Goal: Task Accomplishment & Management: Manage account settings

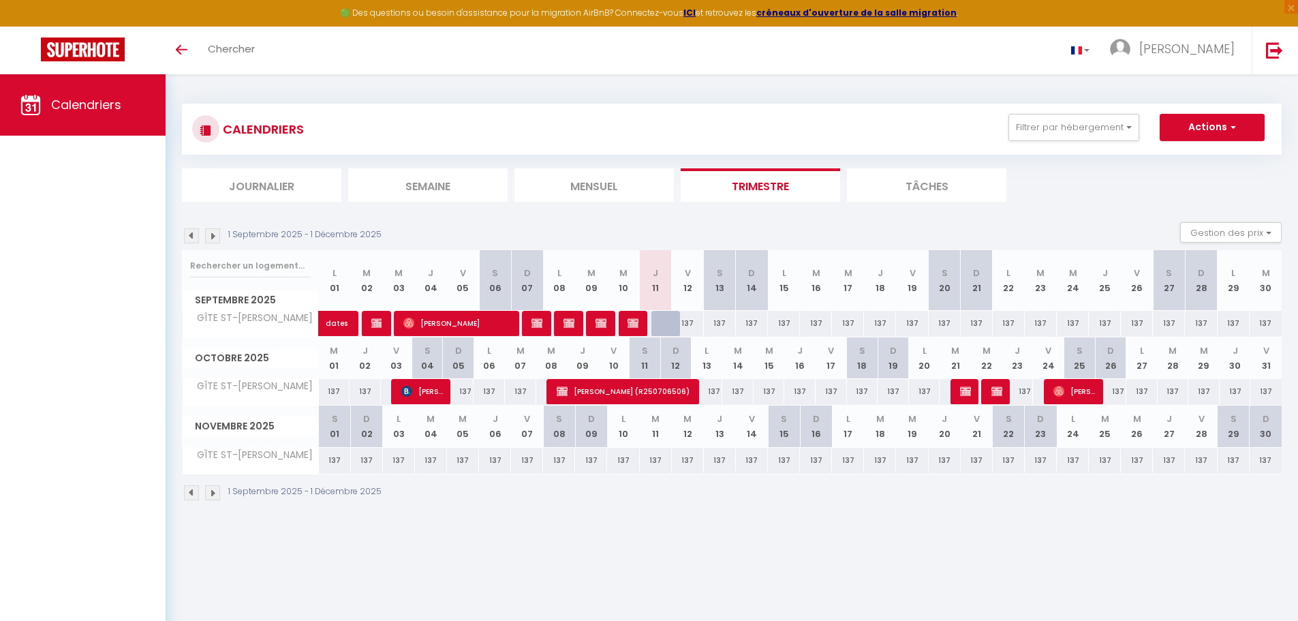
click at [190, 233] on img at bounding box center [191, 235] width 15 height 15
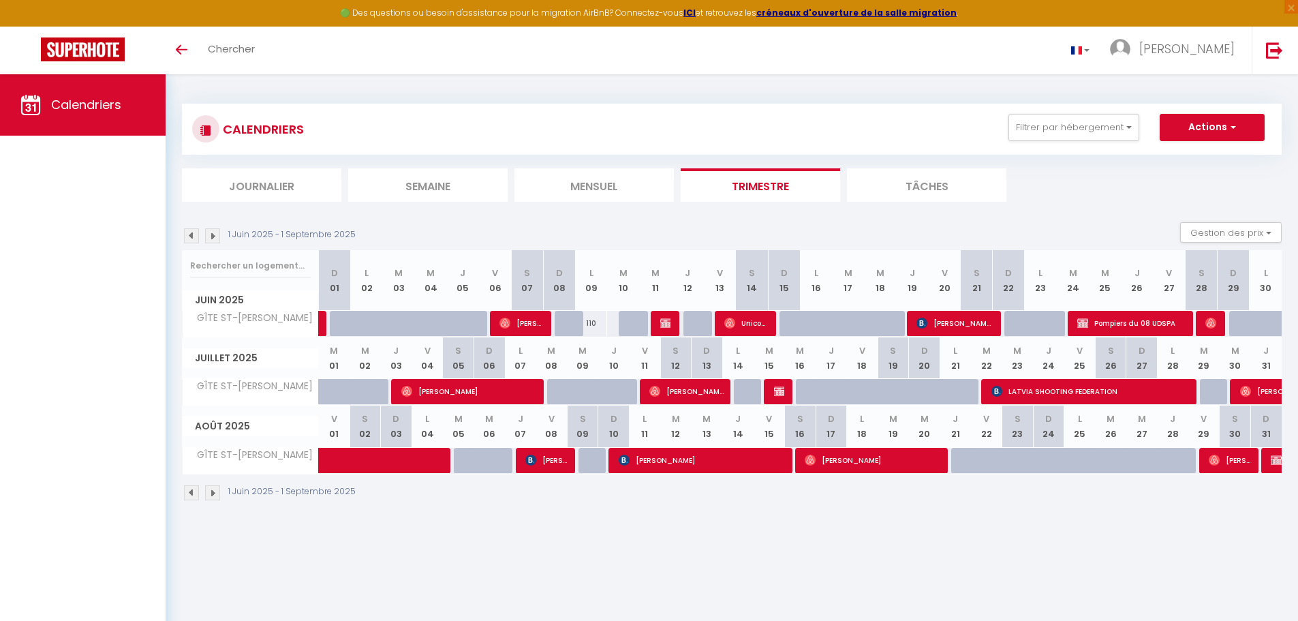
click at [211, 237] on img at bounding box center [212, 235] width 15 height 15
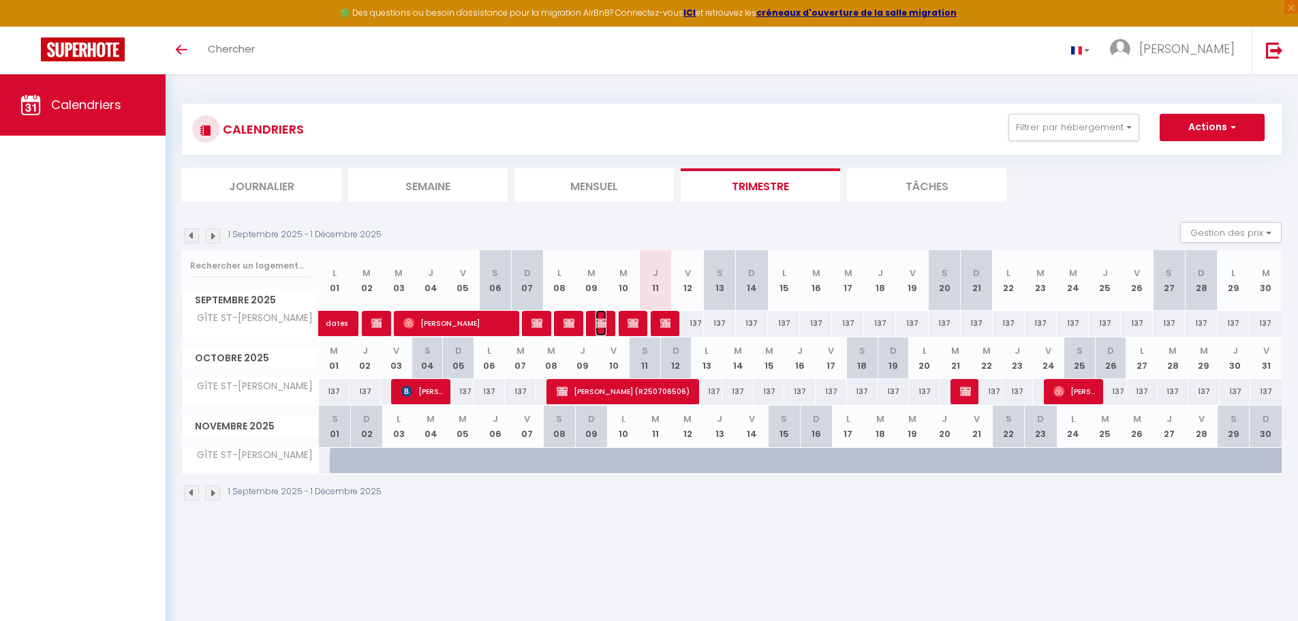
click at [596, 326] on img at bounding box center [601, 323] width 11 height 11
select select "OK"
select select "KO"
select select "0"
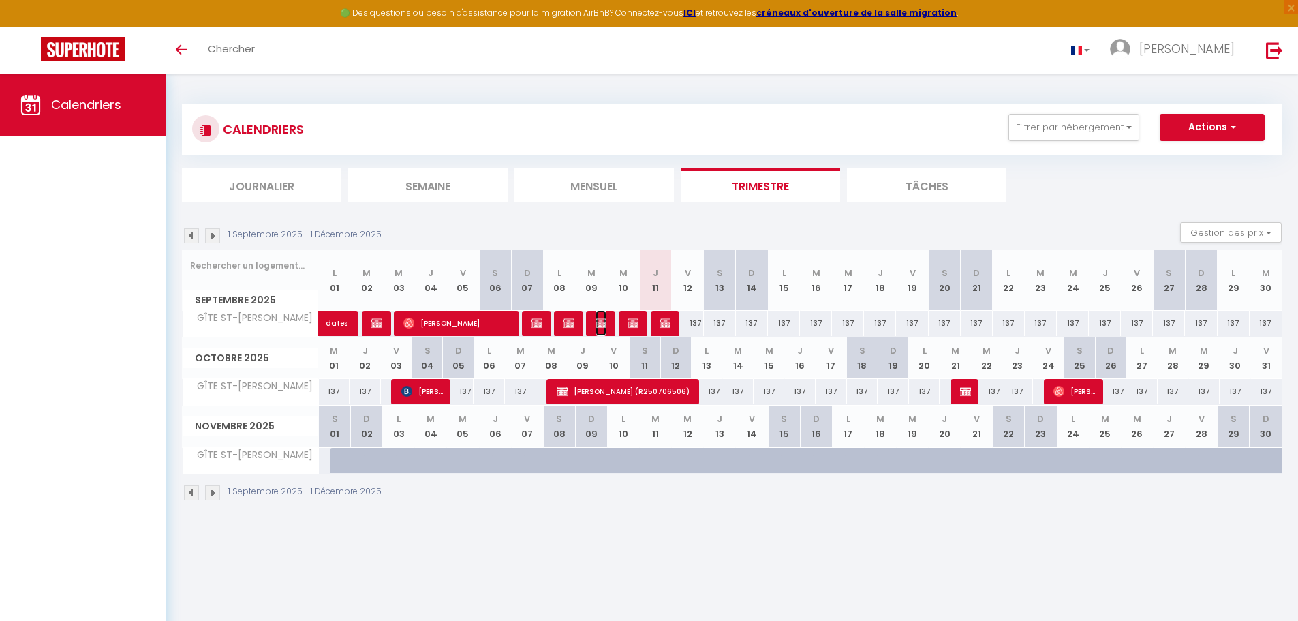
select select "1"
select select
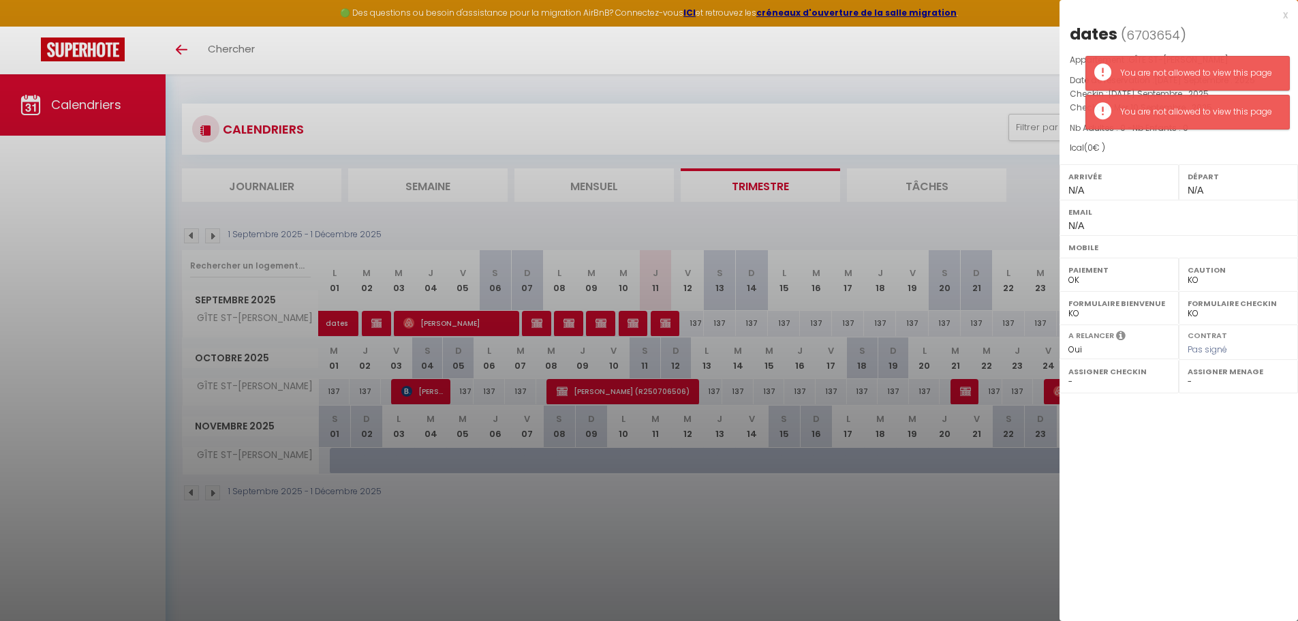
click at [1286, 17] on div "x" at bounding box center [1174, 15] width 228 height 16
